Goal: Transaction & Acquisition: Purchase product/service

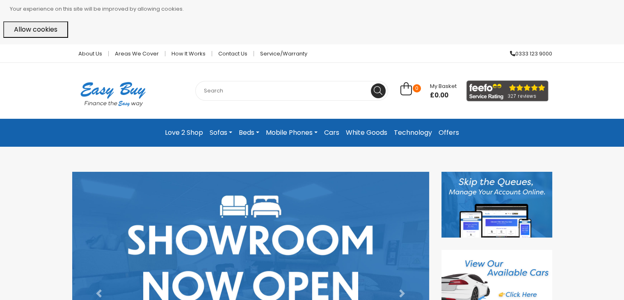
click at [243, 130] on link "Beds" at bounding box center [249, 132] width 27 height 15
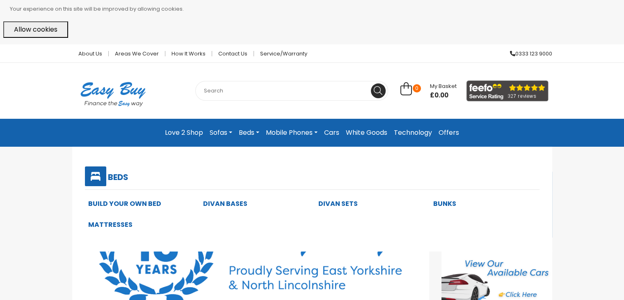
click at [346, 201] on link "Divan Sets" at bounding box center [337, 203] width 39 height 9
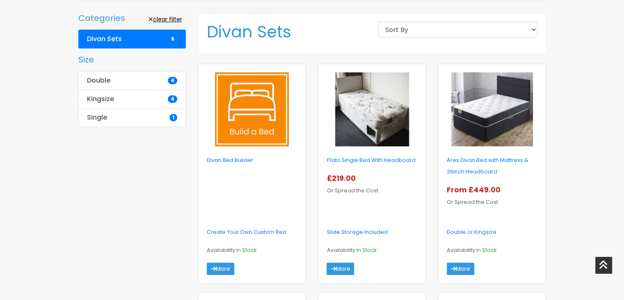
scroll to position [213, 0]
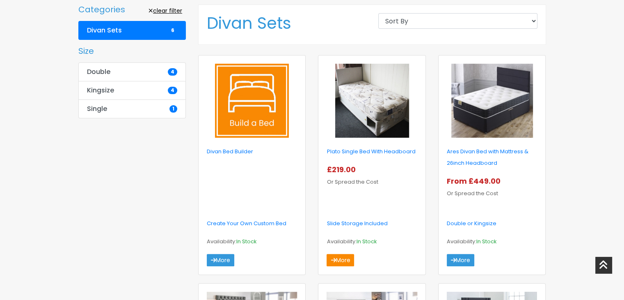
click at [345, 263] on link "More" at bounding box center [340, 260] width 27 height 12
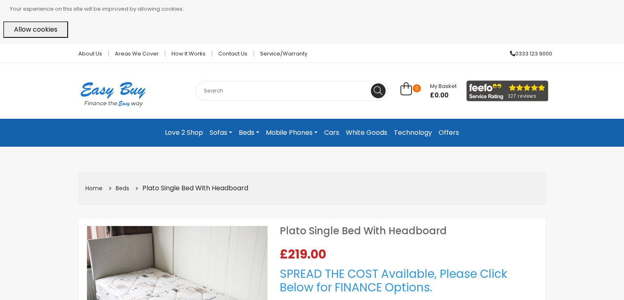
select select "104"
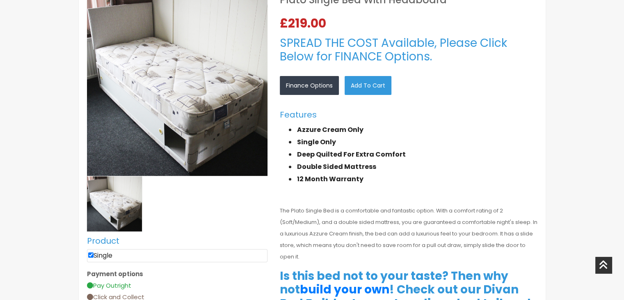
scroll to position [243, 0]
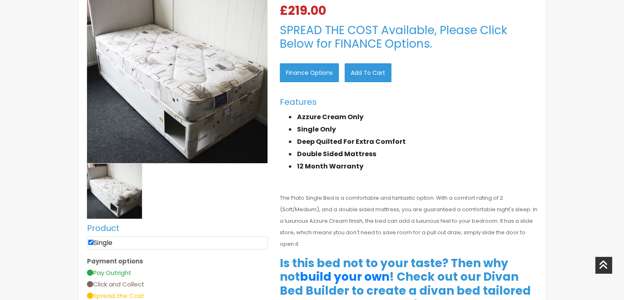
click at [323, 73] on link "Finance Options" at bounding box center [309, 72] width 59 height 19
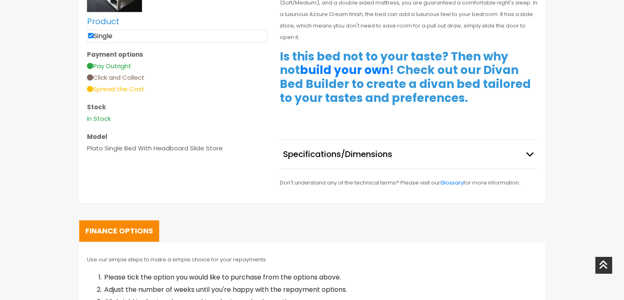
scroll to position [453, 0]
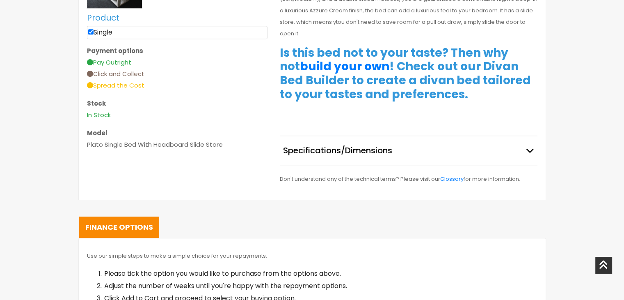
click at [89, 59] on icon at bounding box center [90, 62] width 6 height 6
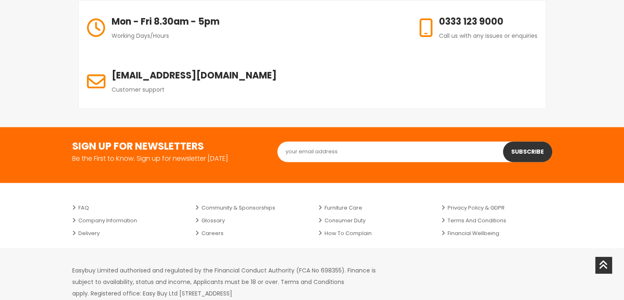
scroll to position [1276, 0]
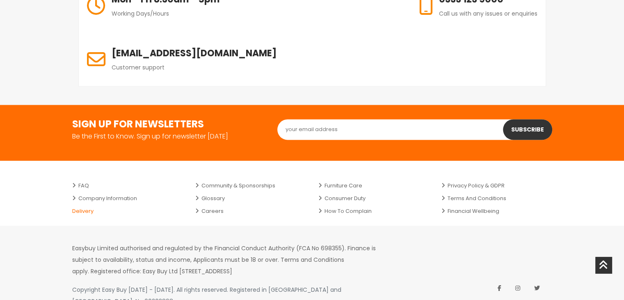
click at [90, 204] on link "Delivery" at bounding box center [127, 210] width 111 height 13
